Goal: Information Seeking & Learning: Compare options

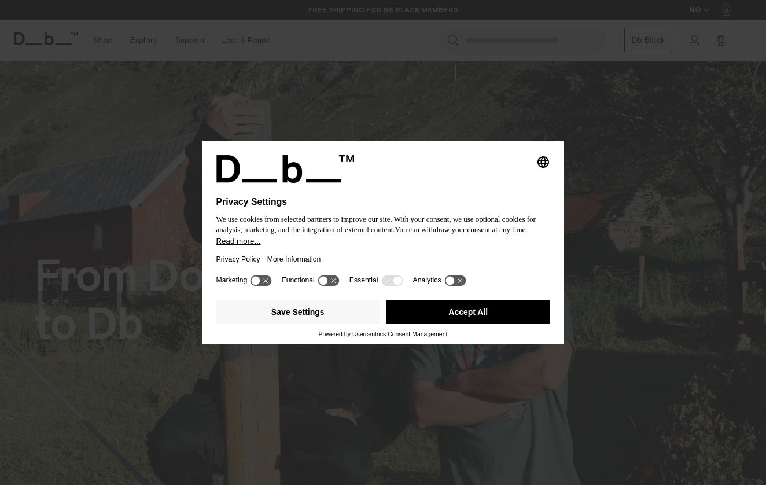
click at [460, 319] on button "Accept All" at bounding box center [469, 311] width 164 height 23
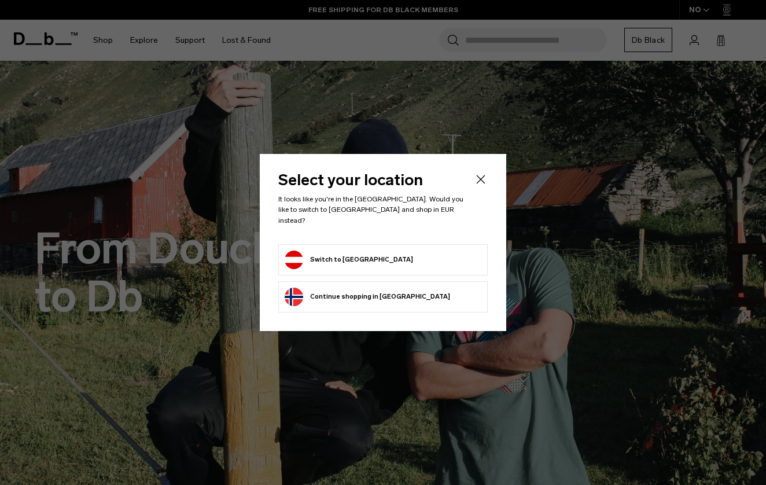
scroll to position [28, 0]
click at [374, 259] on form "Switch to Austria" at bounding box center [383, 260] width 197 height 19
click at [326, 252] on button "Switch to Austria" at bounding box center [349, 260] width 128 height 19
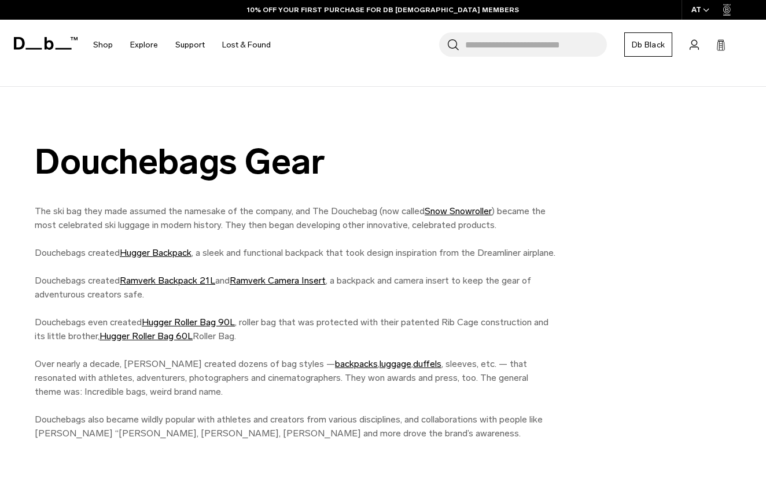
scroll to position [894, 0]
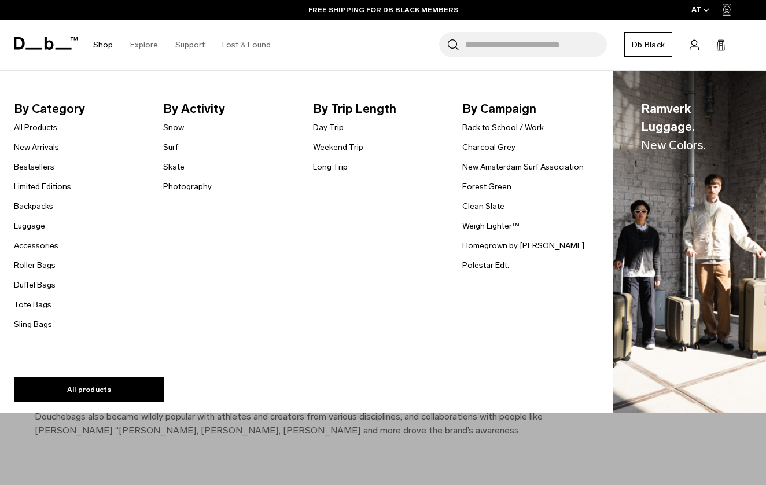
click at [171, 144] on link "Surf" at bounding box center [170, 147] width 15 height 12
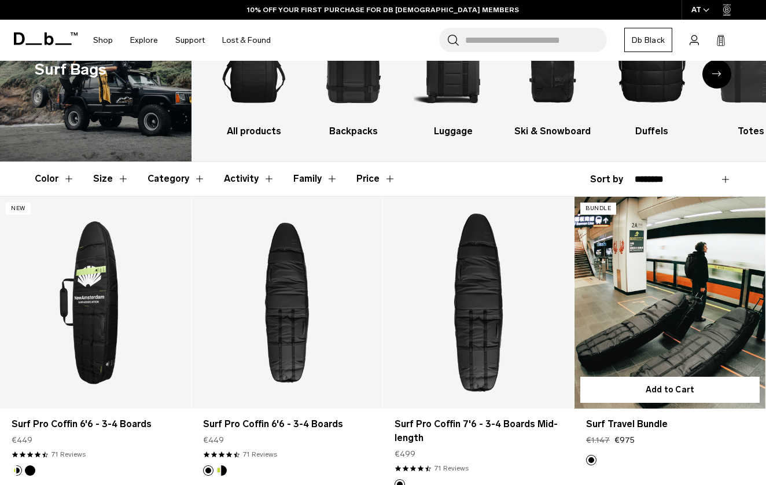
click at [631, 309] on link "Surf Travel Bundle" at bounding box center [670, 303] width 191 height 212
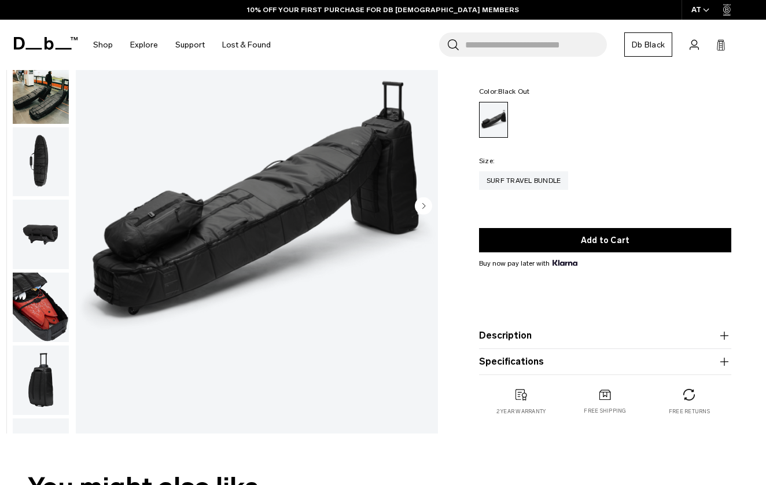
scroll to position [163, 0]
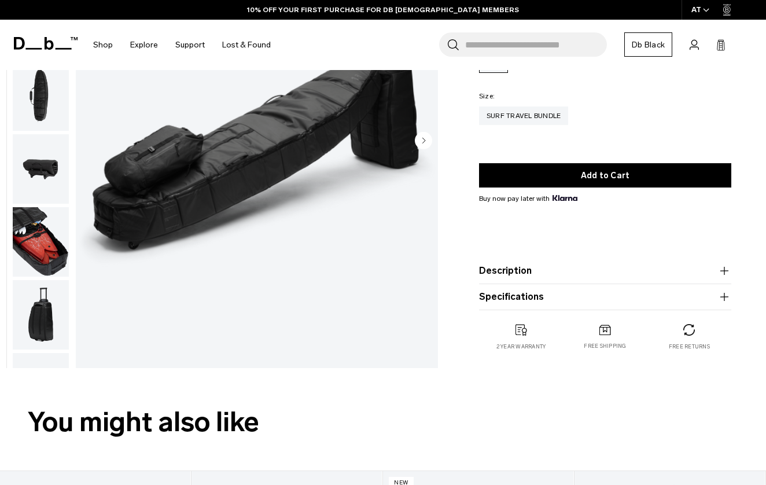
click at [511, 296] on button "Specifications" at bounding box center [605, 297] width 252 height 14
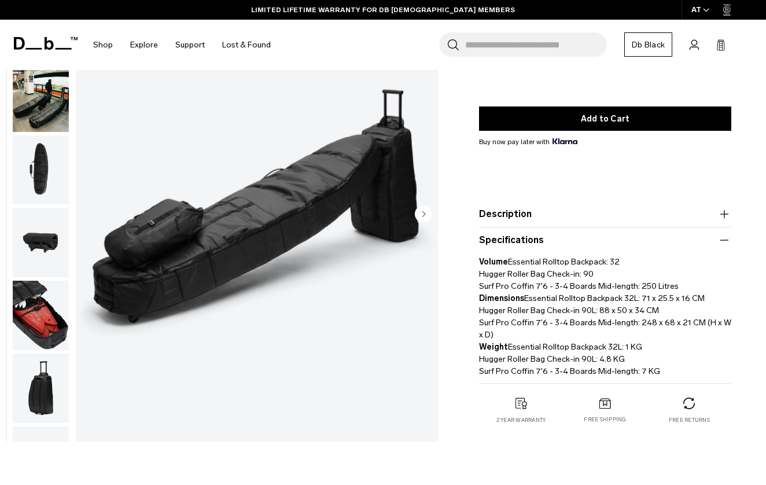
click at [53, 201] on img "button" at bounding box center [41, 169] width 56 height 69
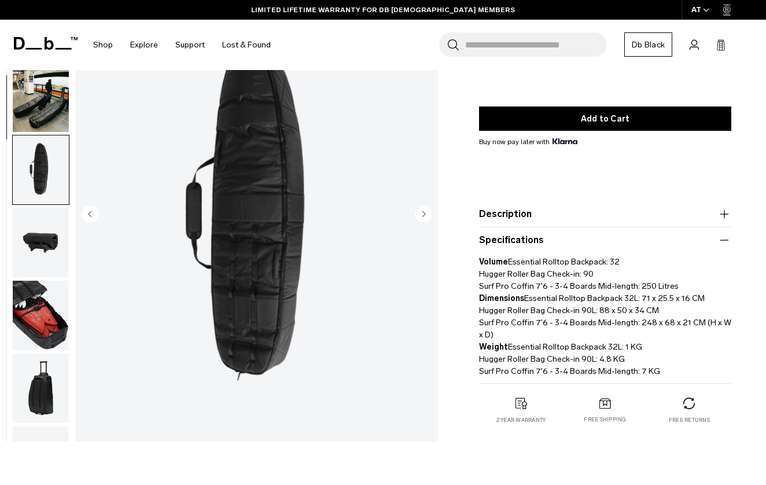
scroll to position [147, 0]
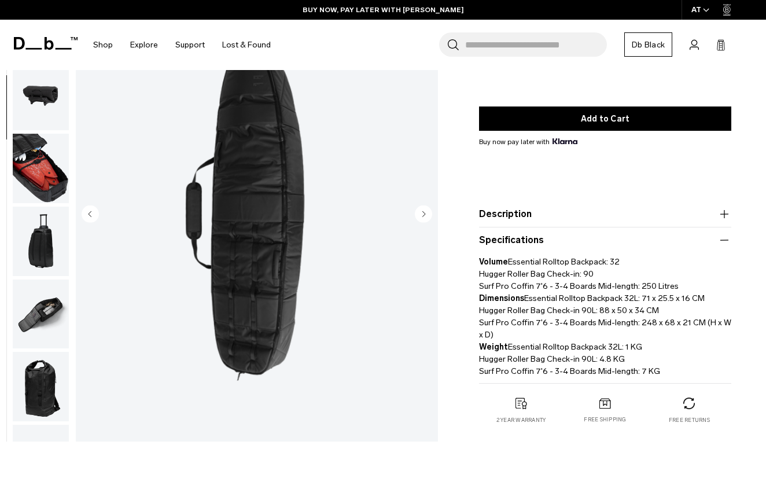
click at [42, 225] on img "button" at bounding box center [41, 241] width 56 height 69
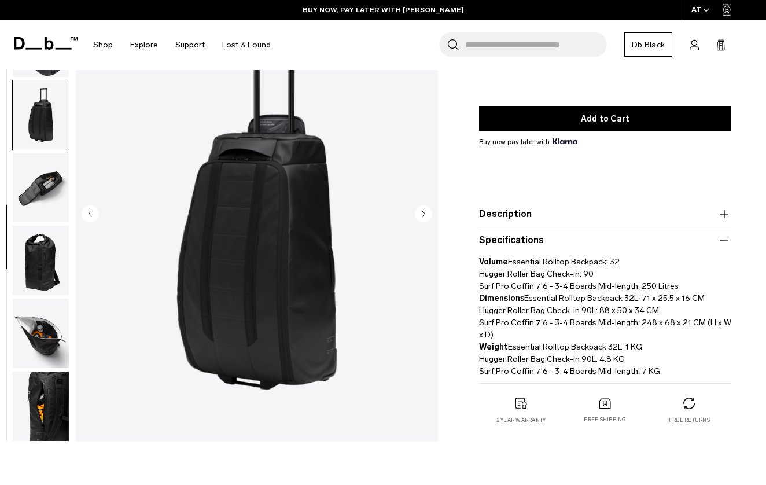
scroll to position [281, 0]
click at [43, 249] on img "button" at bounding box center [41, 260] width 56 height 69
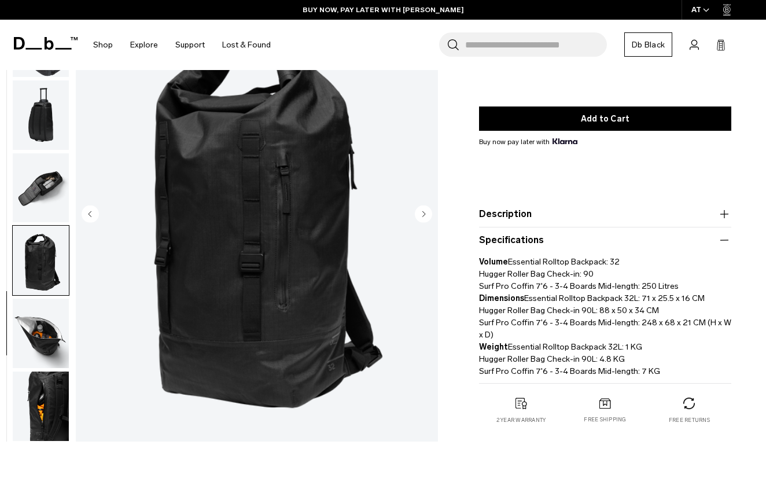
click at [42, 316] on img "button" at bounding box center [41, 333] width 56 height 69
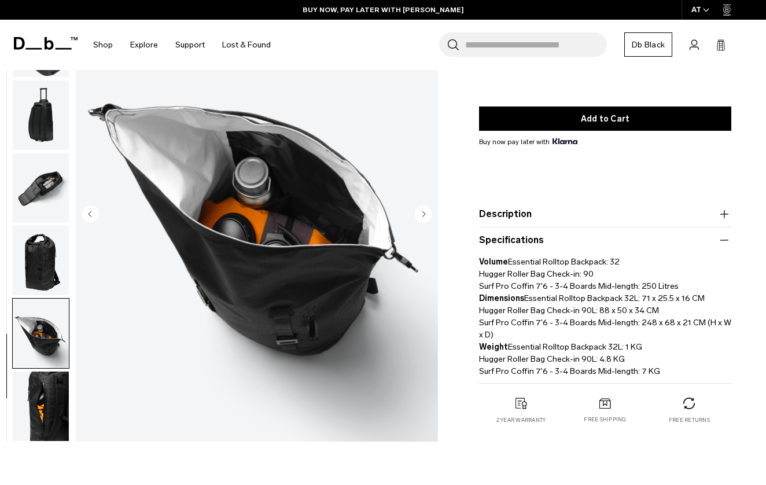
click at [42, 362] on img "button" at bounding box center [41, 333] width 56 height 69
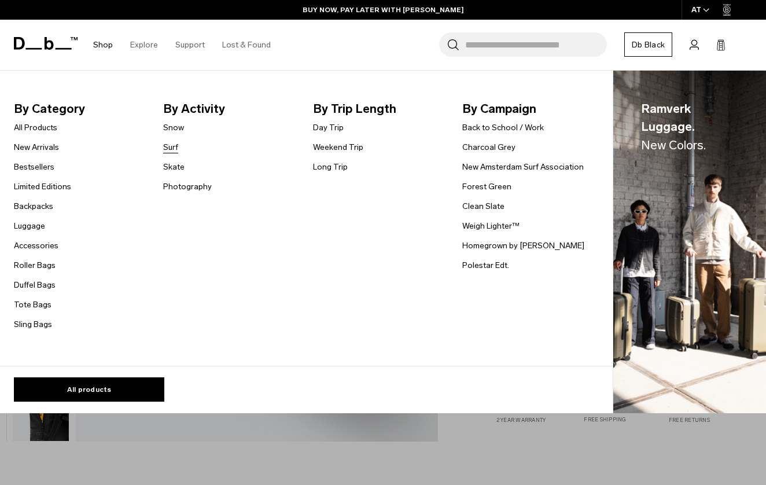
click at [173, 149] on link "Surf" at bounding box center [170, 147] width 15 height 12
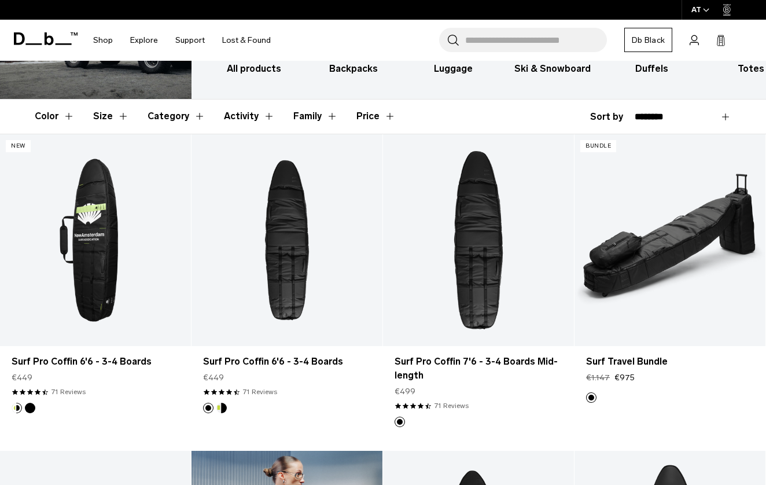
scroll to position [140, 0]
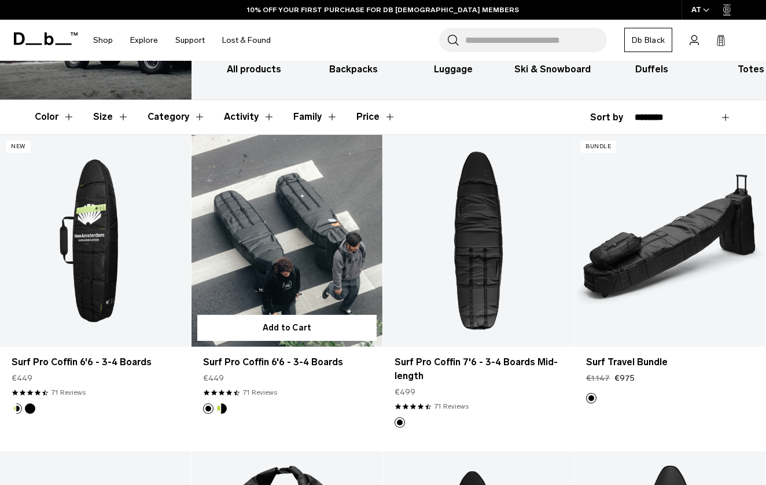
click at [262, 219] on link "Surf Pro Coffin 6'6 - 3-4 Boards" at bounding box center [287, 241] width 191 height 212
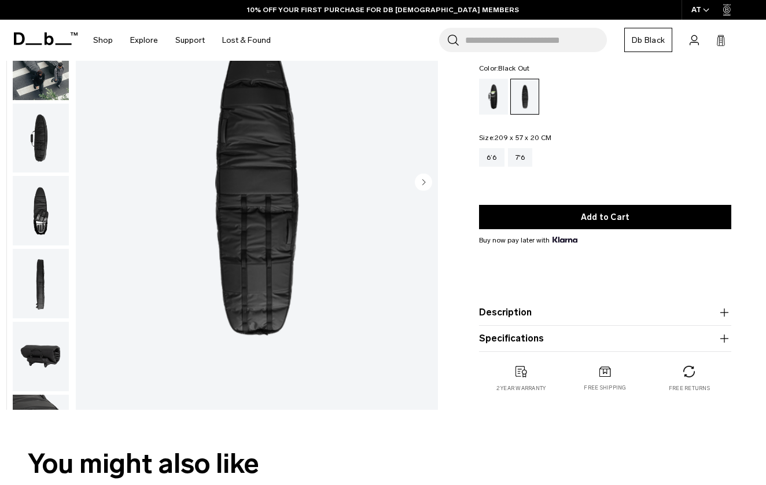
scroll to position [128, 0]
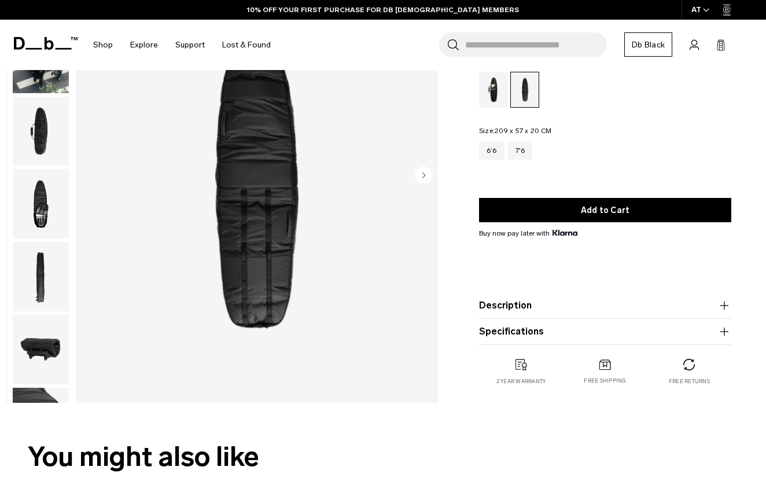
click at [561, 331] on button "Specifications" at bounding box center [605, 332] width 252 height 14
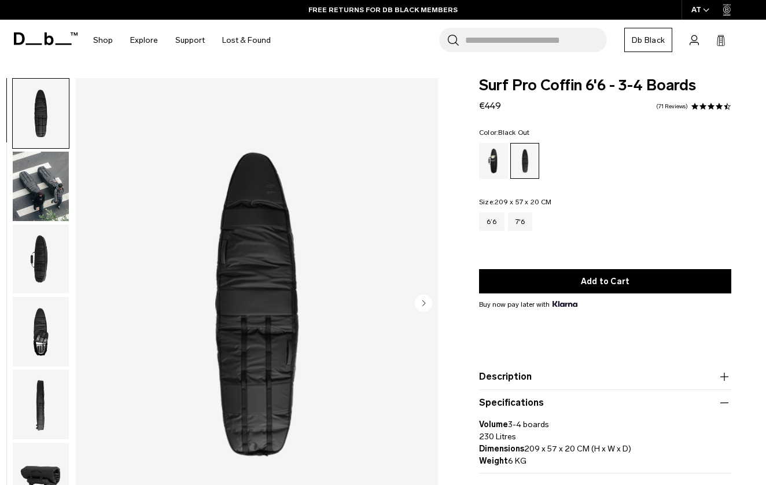
scroll to position [0, 0]
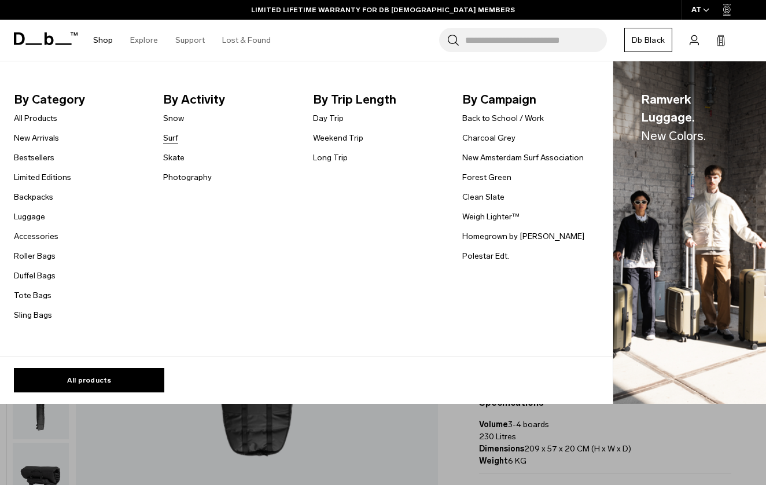
click at [173, 141] on link "Surf" at bounding box center [170, 138] width 15 height 12
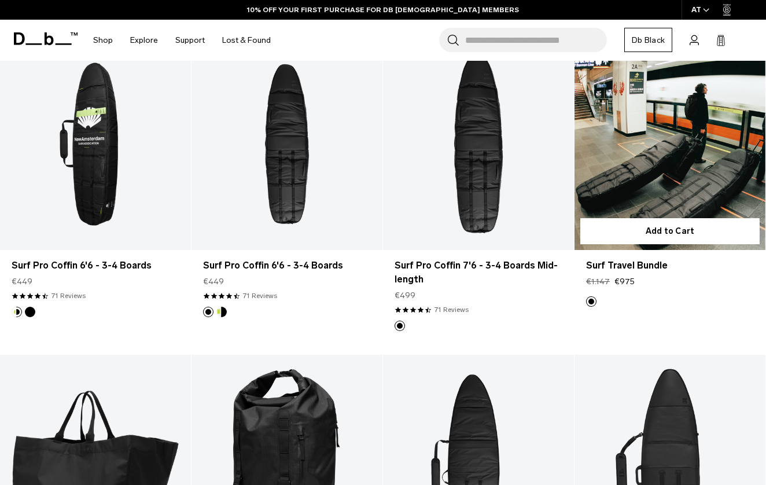
scroll to position [237, 0]
click at [646, 175] on link "Surf Travel Bundle" at bounding box center [670, 144] width 191 height 212
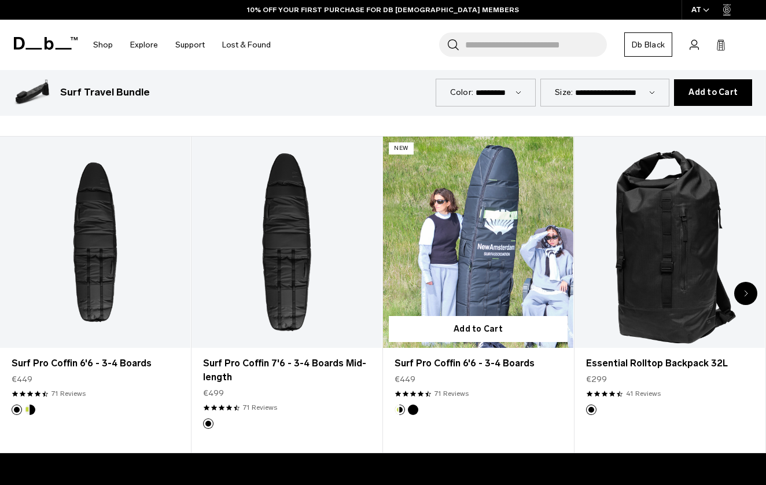
scroll to position [501, 0]
